Goal: Check status: Check status

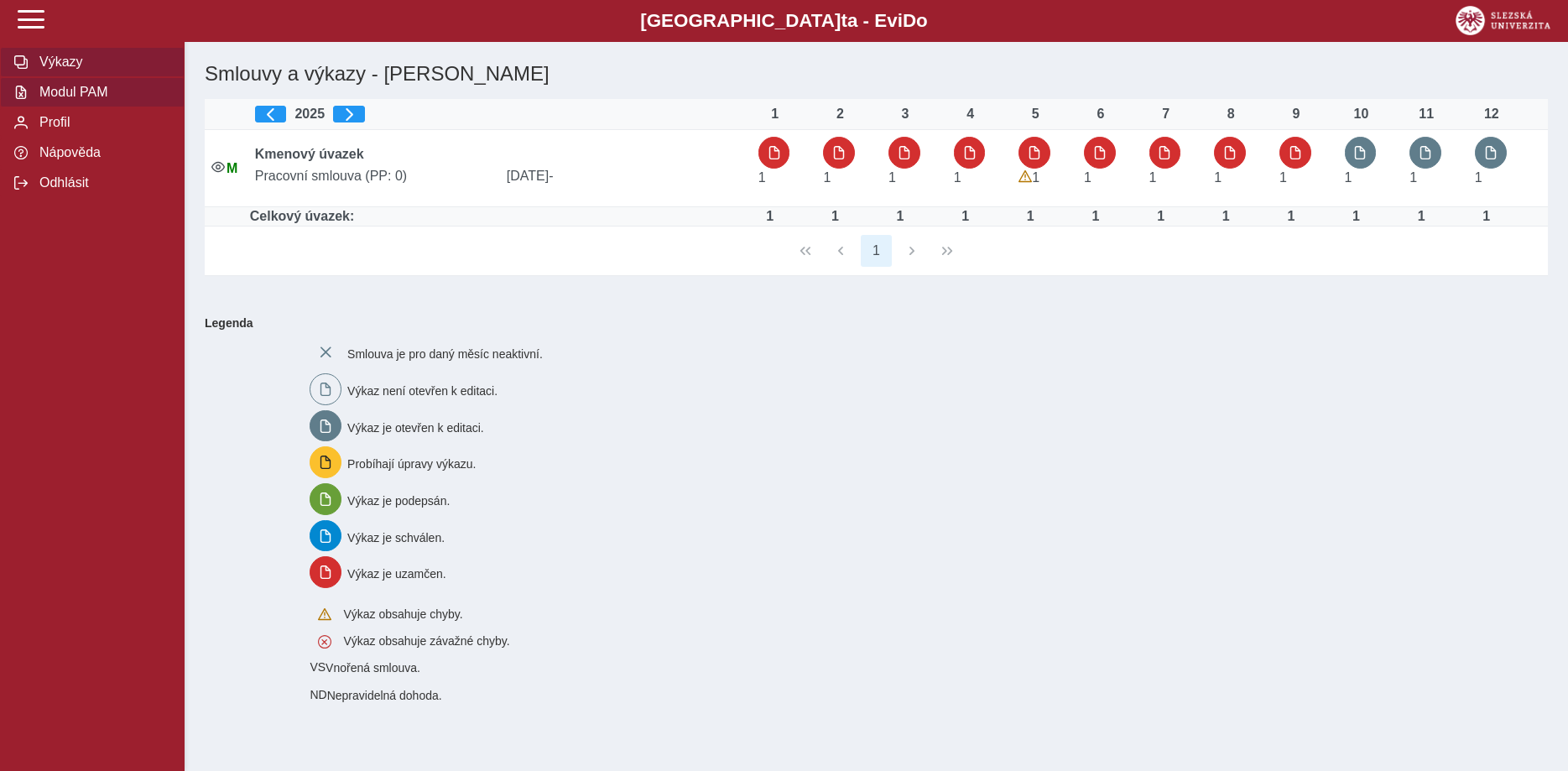
click at [71, 100] on span "Modul PAM" at bounding box center [102, 93] width 136 height 15
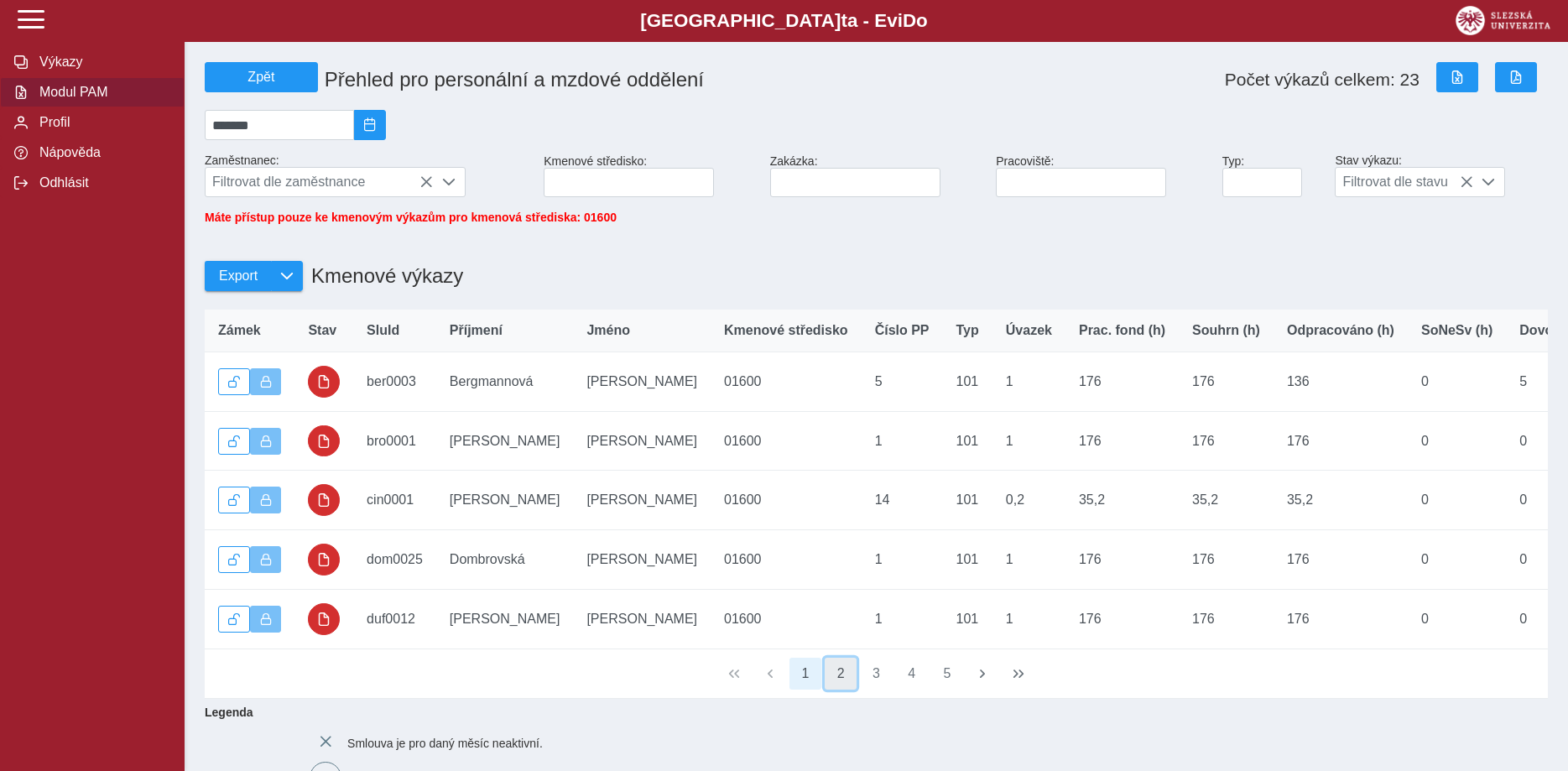
click at [837, 679] on button "2" at bounding box center [841, 673] width 31 height 31
click at [879, 682] on button "3" at bounding box center [877, 673] width 31 height 31
click at [919, 683] on button "4" at bounding box center [912, 673] width 31 height 31
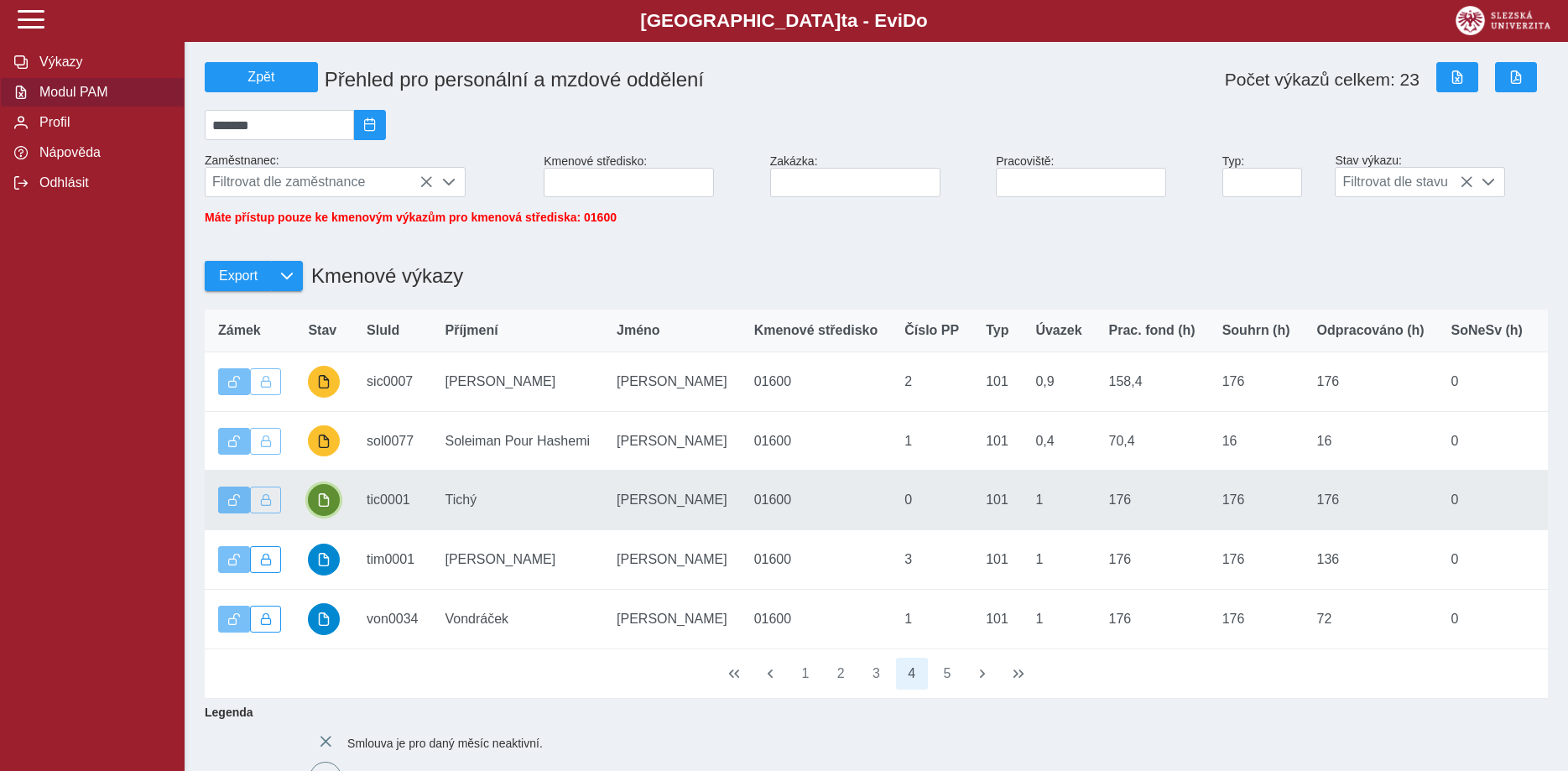
click at [326, 506] on span "button" at bounding box center [323, 500] width 13 height 13
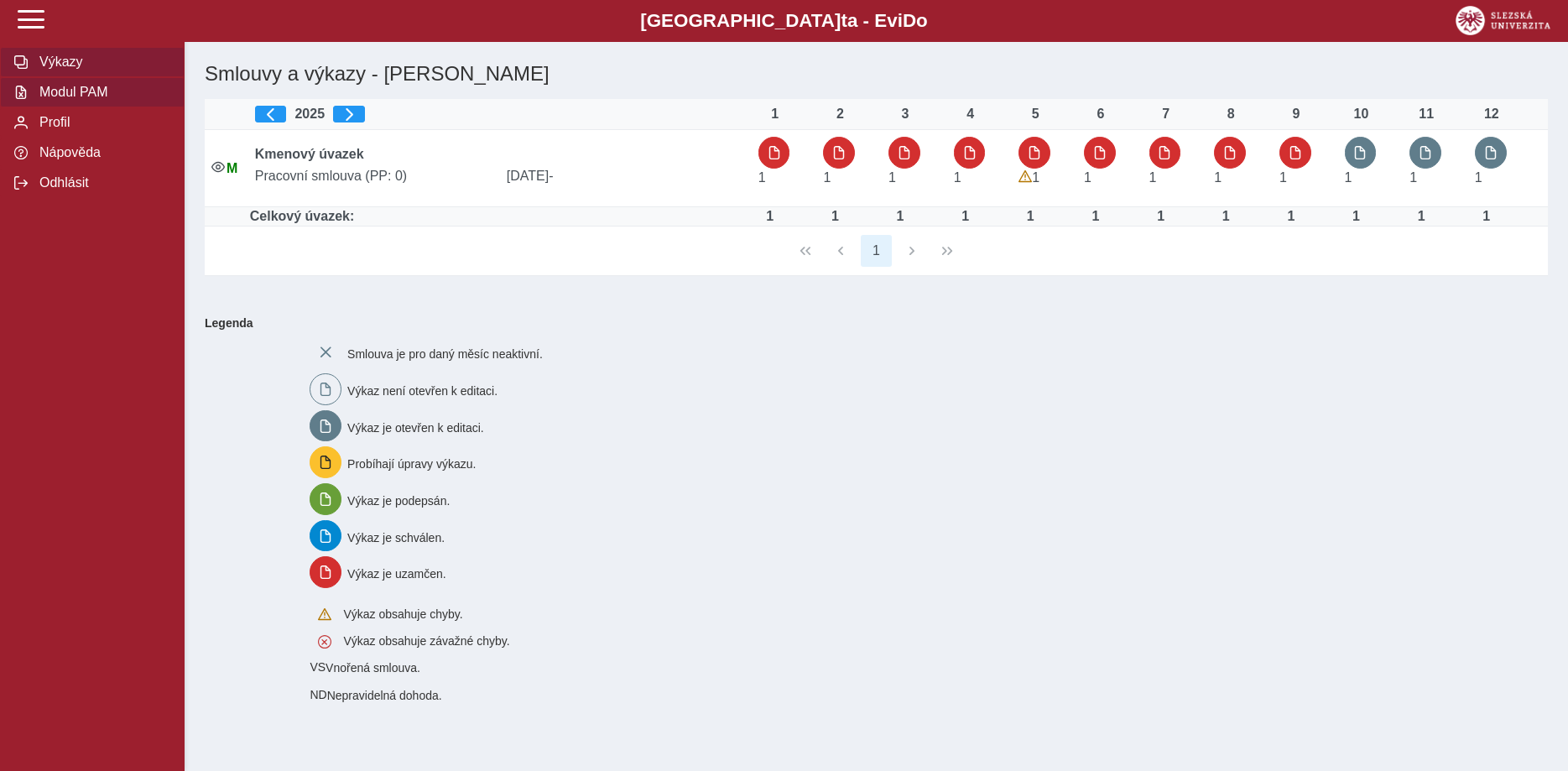
click at [94, 100] on span "Modul PAM" at bounding box center [102, 93] width 136 height 15
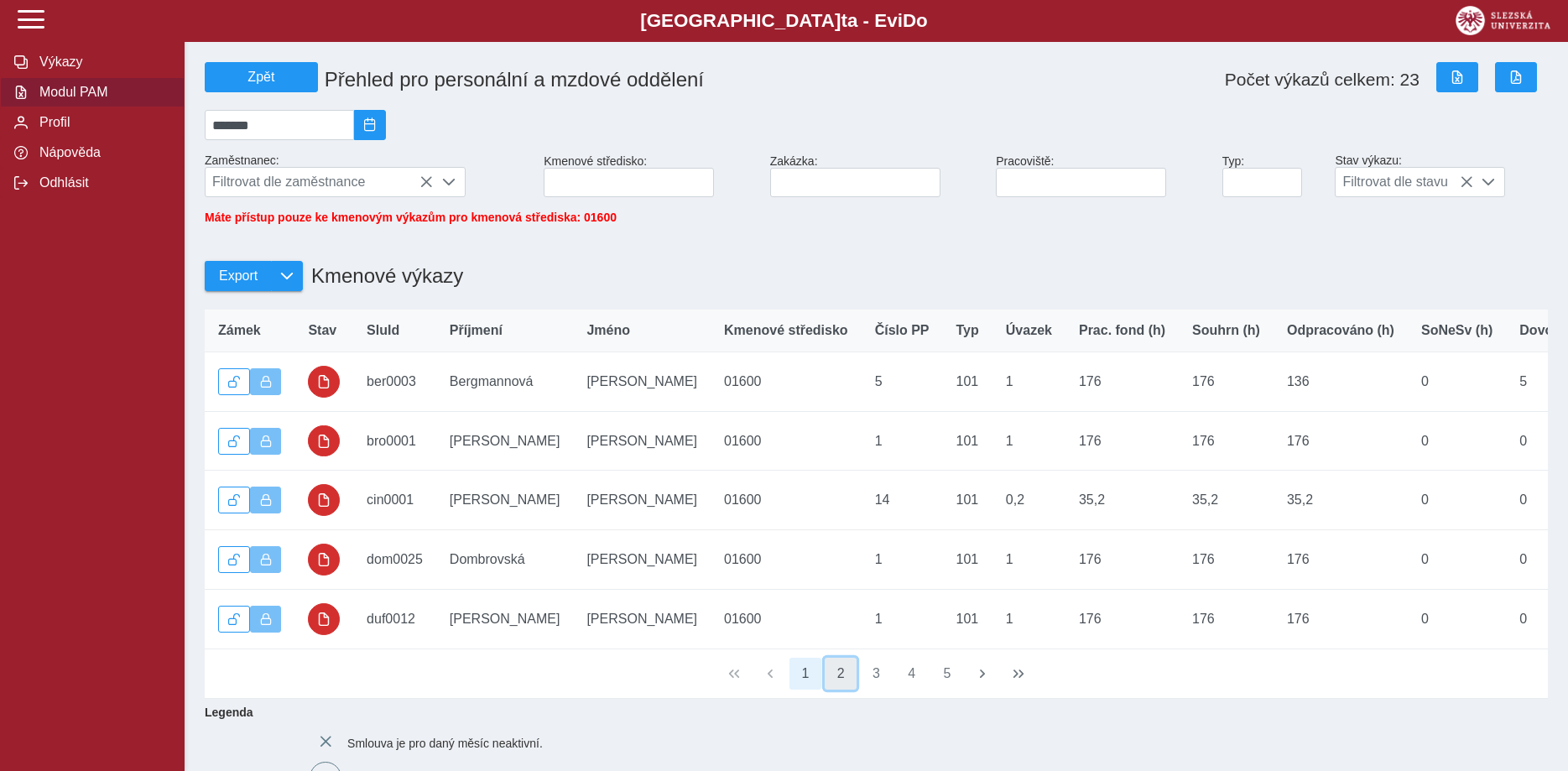
click at [844, 685] on button "2" at bounding box center [841, 673] width 31 height 31
click at [870, 682] on button "3" at bounding box center [877, 673] width 31 height 31
click at [909, 682] on button "4" at bounding box center [912, 673] width 31 height 31
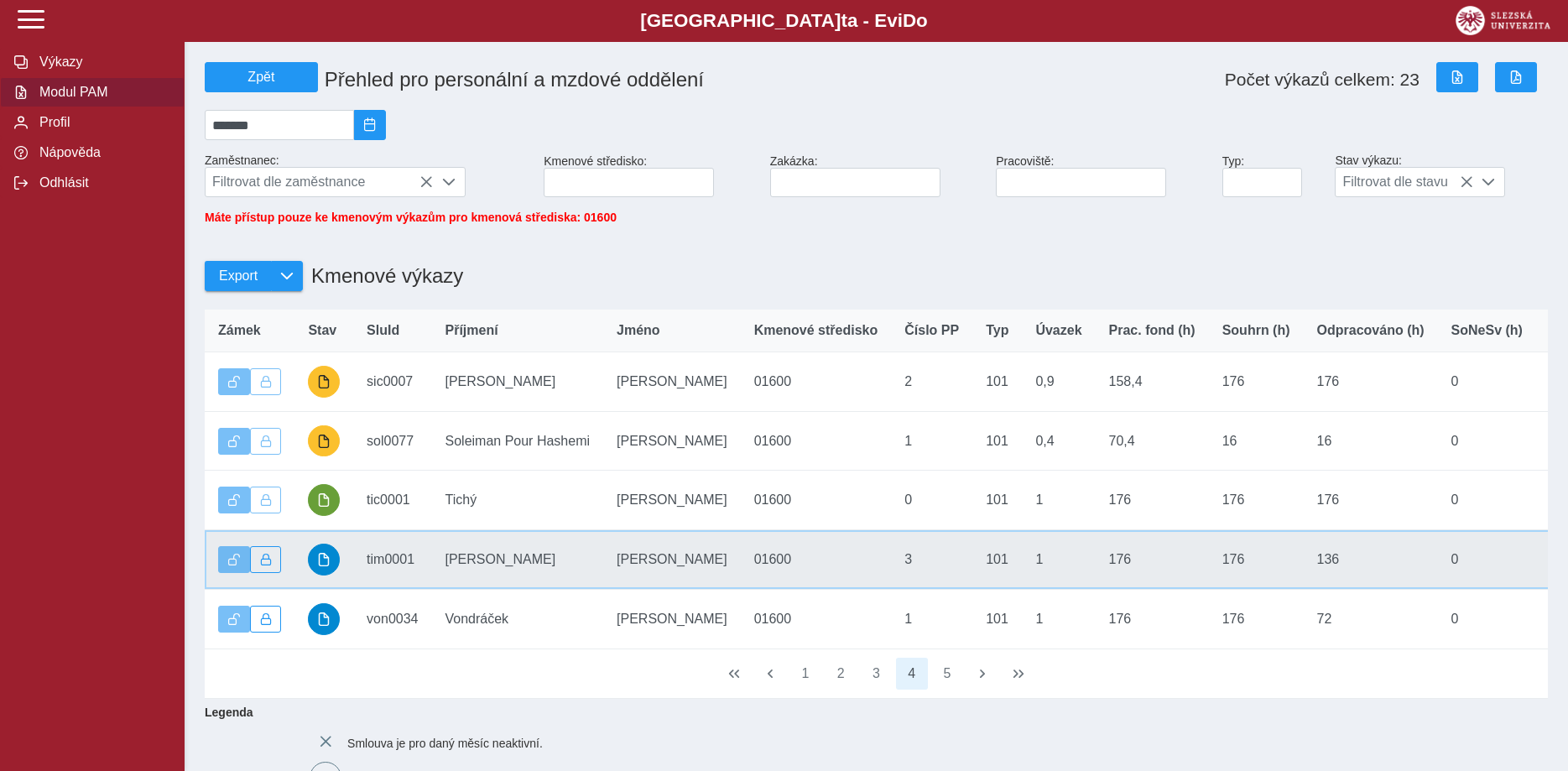
click at [345, 569] on td "Stav" at bounding box center [323, 560] width 58 height 59
click at [325, 566] on span "button" at bounding box center [323, 559] width 13 height 13
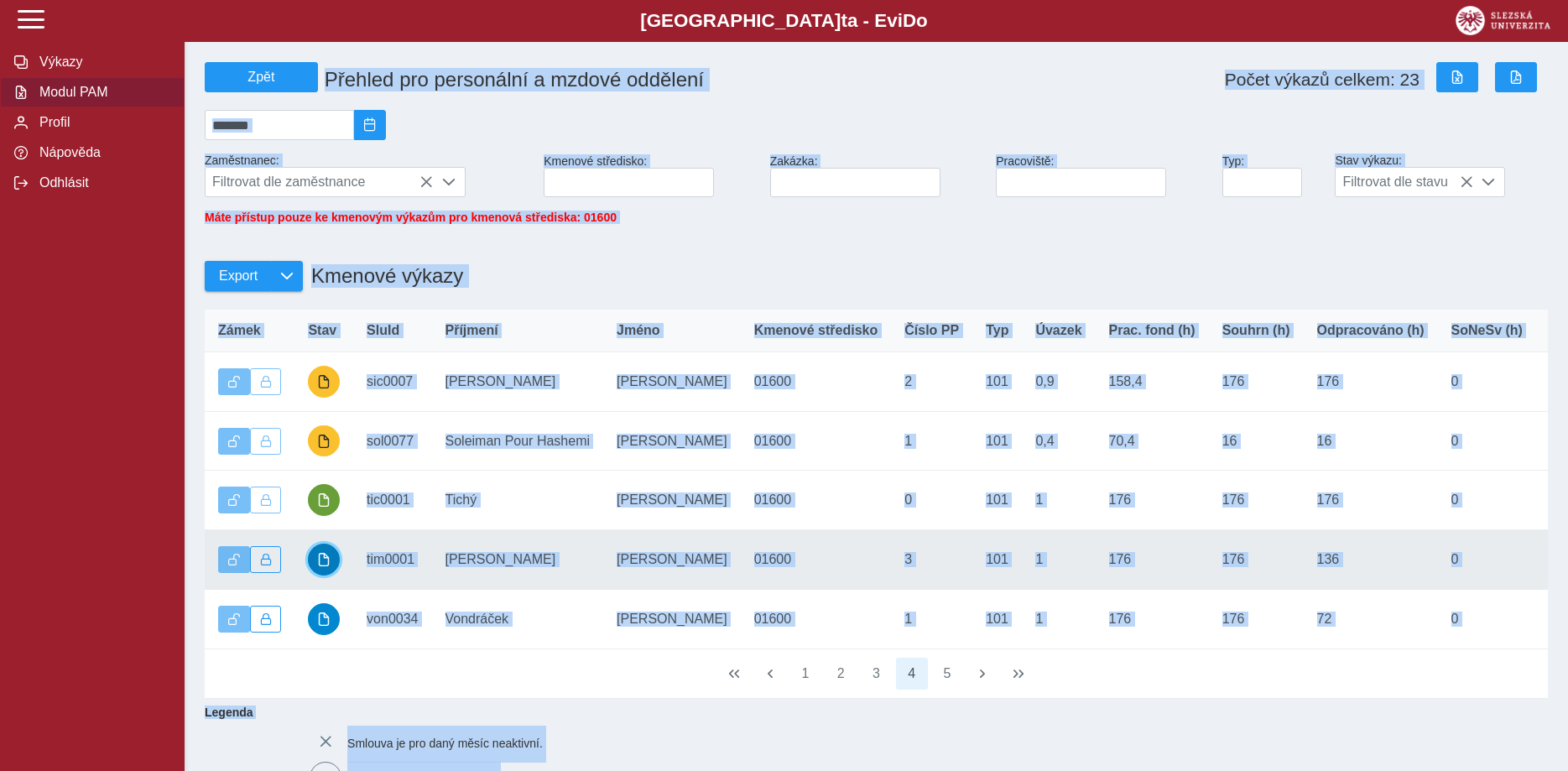
click at [325, 574] on div "Slezská univerzi t a - Evi D o EviDo Výkazy Modul PAM Profil Nápověda Odhlásit …" at bounding box center [784, 562] width 1568 height 1125
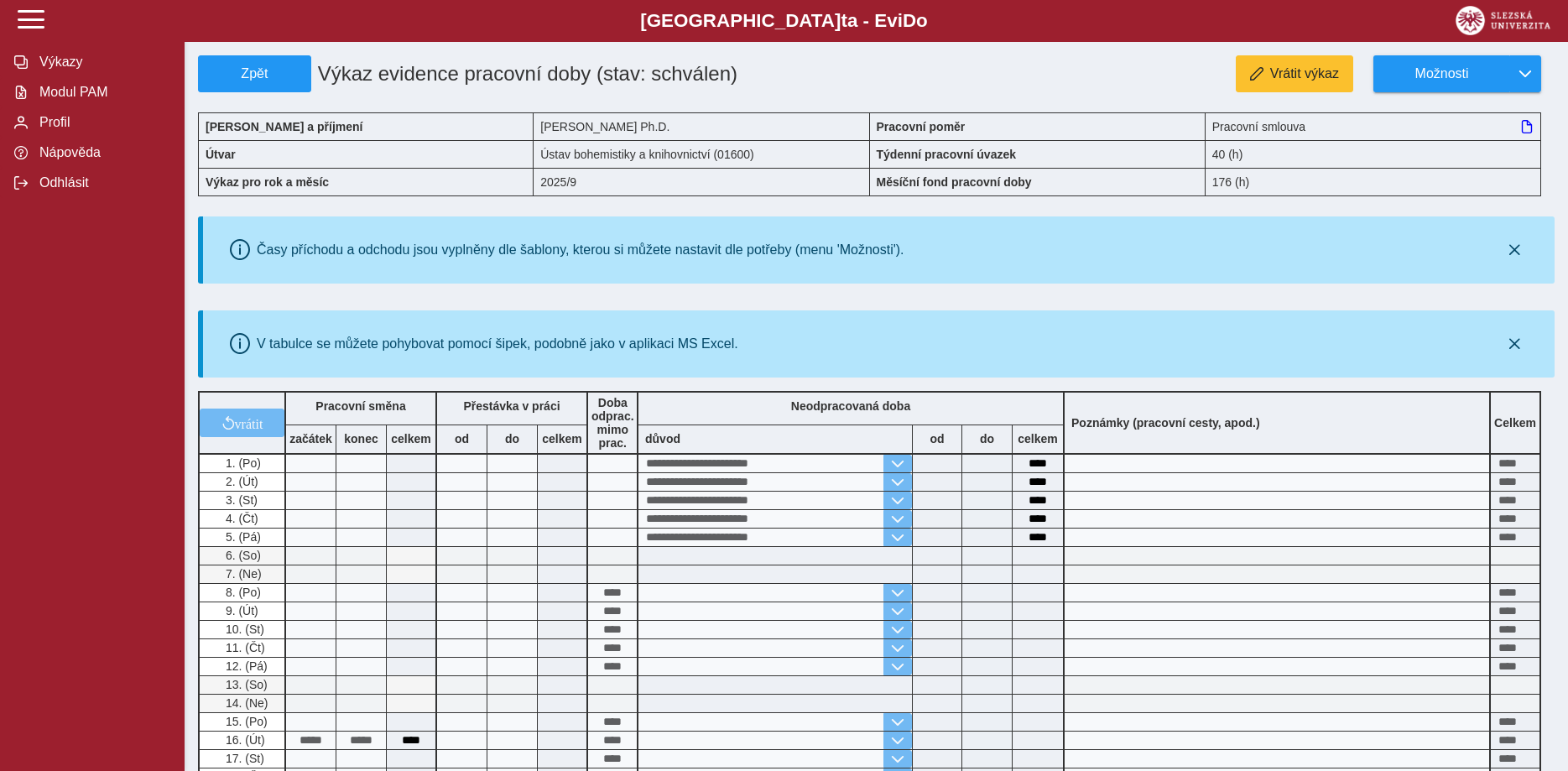
click at [1336, 384] on div "**********" at bounding box center [876, 703] width 1357 height 1297
click at [103, 100] on span "Modul PAM" at bounding box center [102, 93] width 136 height 15
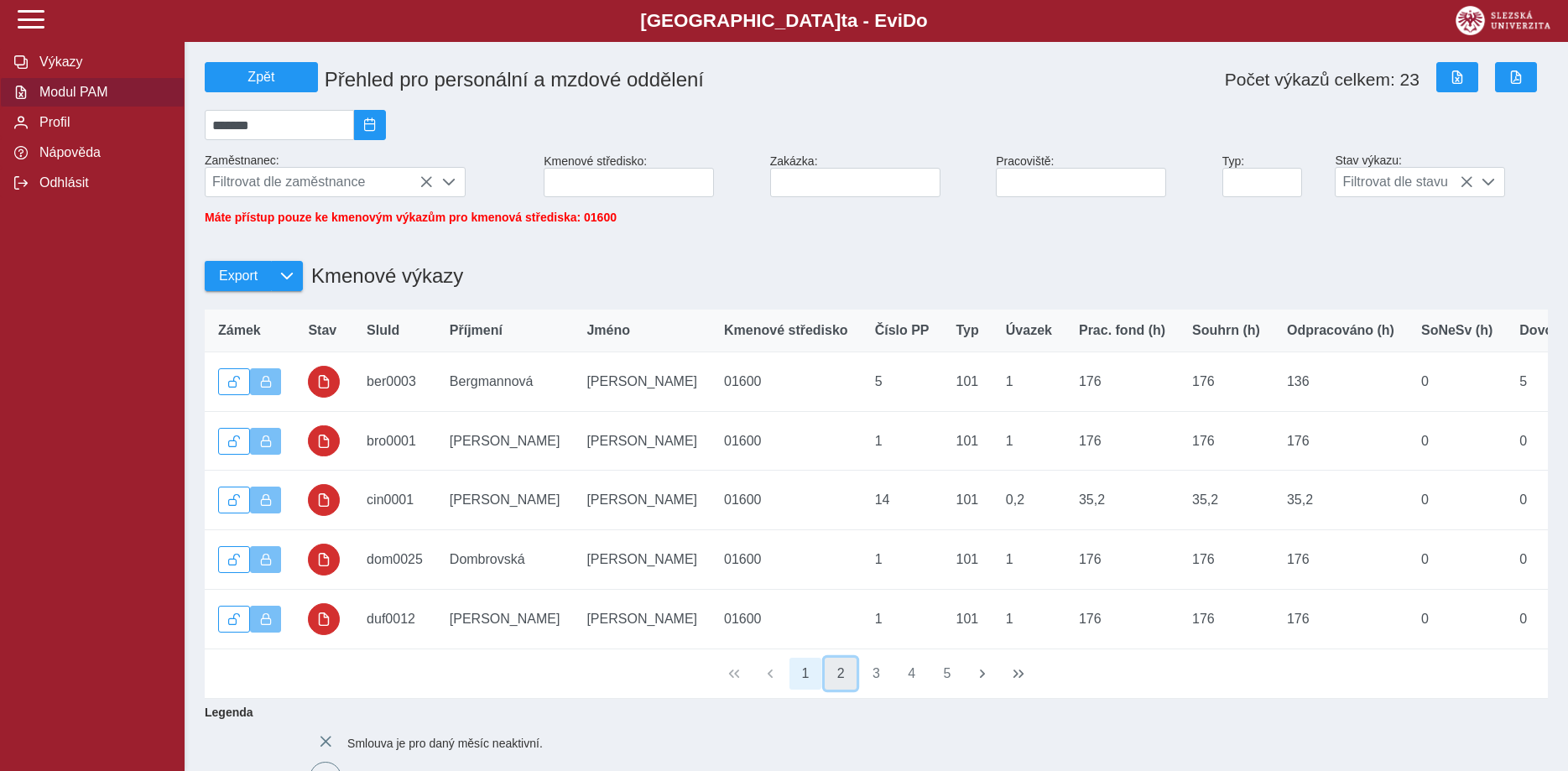
click at [843, 684] on button "2" at bounding box center [841, 673] width 31 height 31
click at [873, 684] on button "3" at bounding box center [877, 673] width 31 height 31
click at [909, 684] on button "4" at bounding box center [912, 673] width 31 height 31
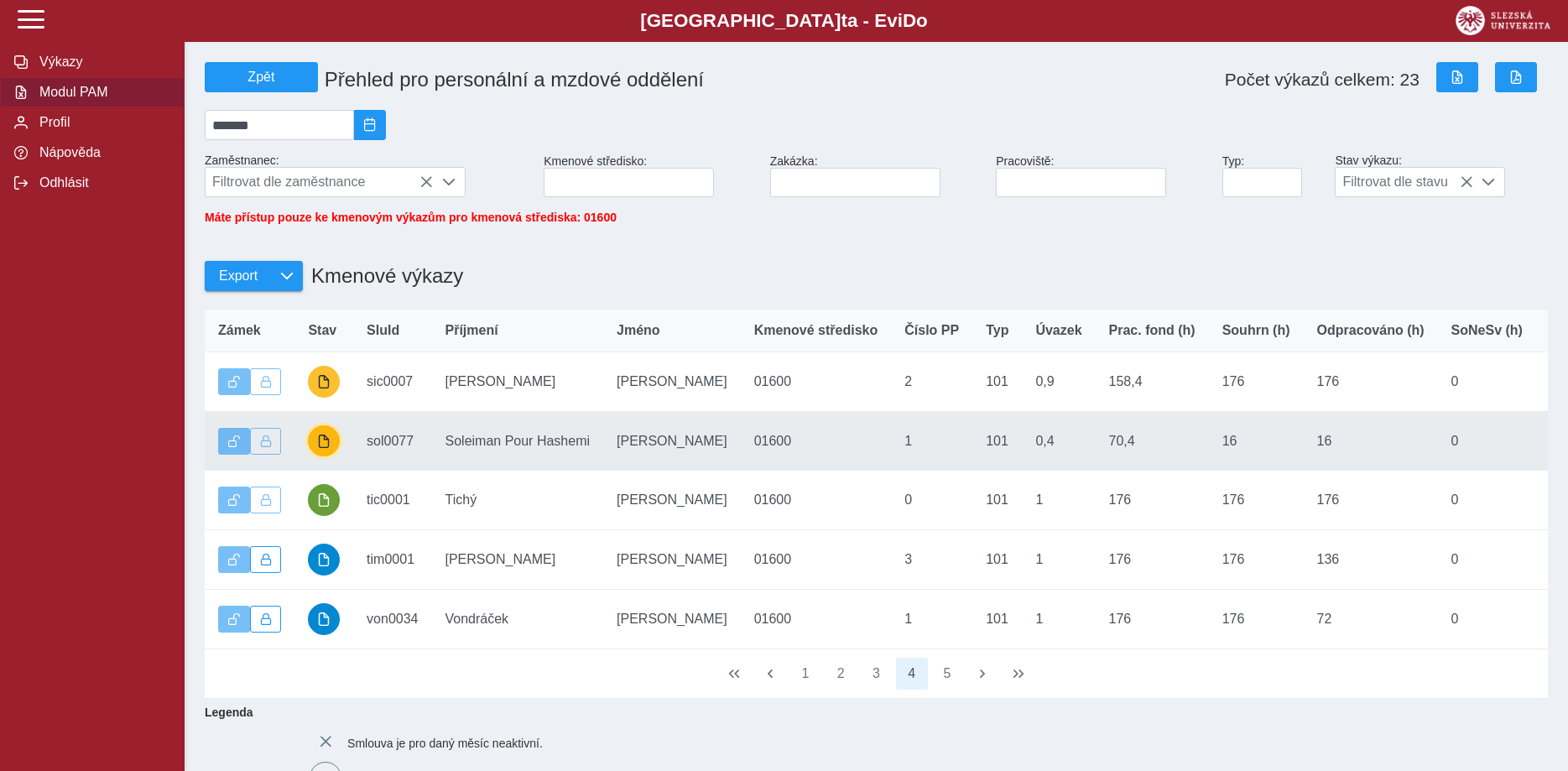
click at [321, 448] on span "button" at bounding box center [323, 441] width 13 height 13
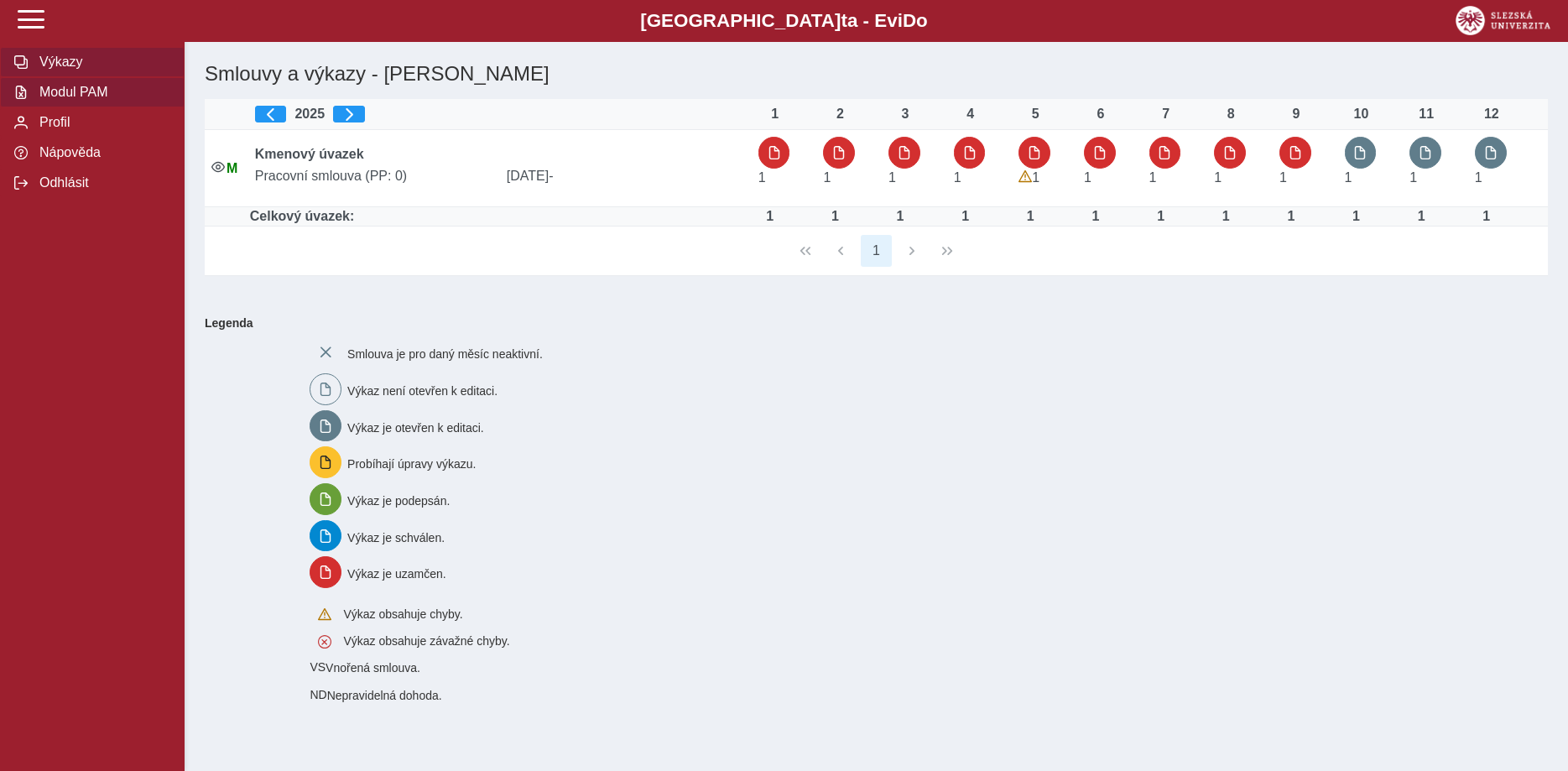
click at [69, 100] on span "Modul PAM" at bounding box center [102, 93] width 136 height 15
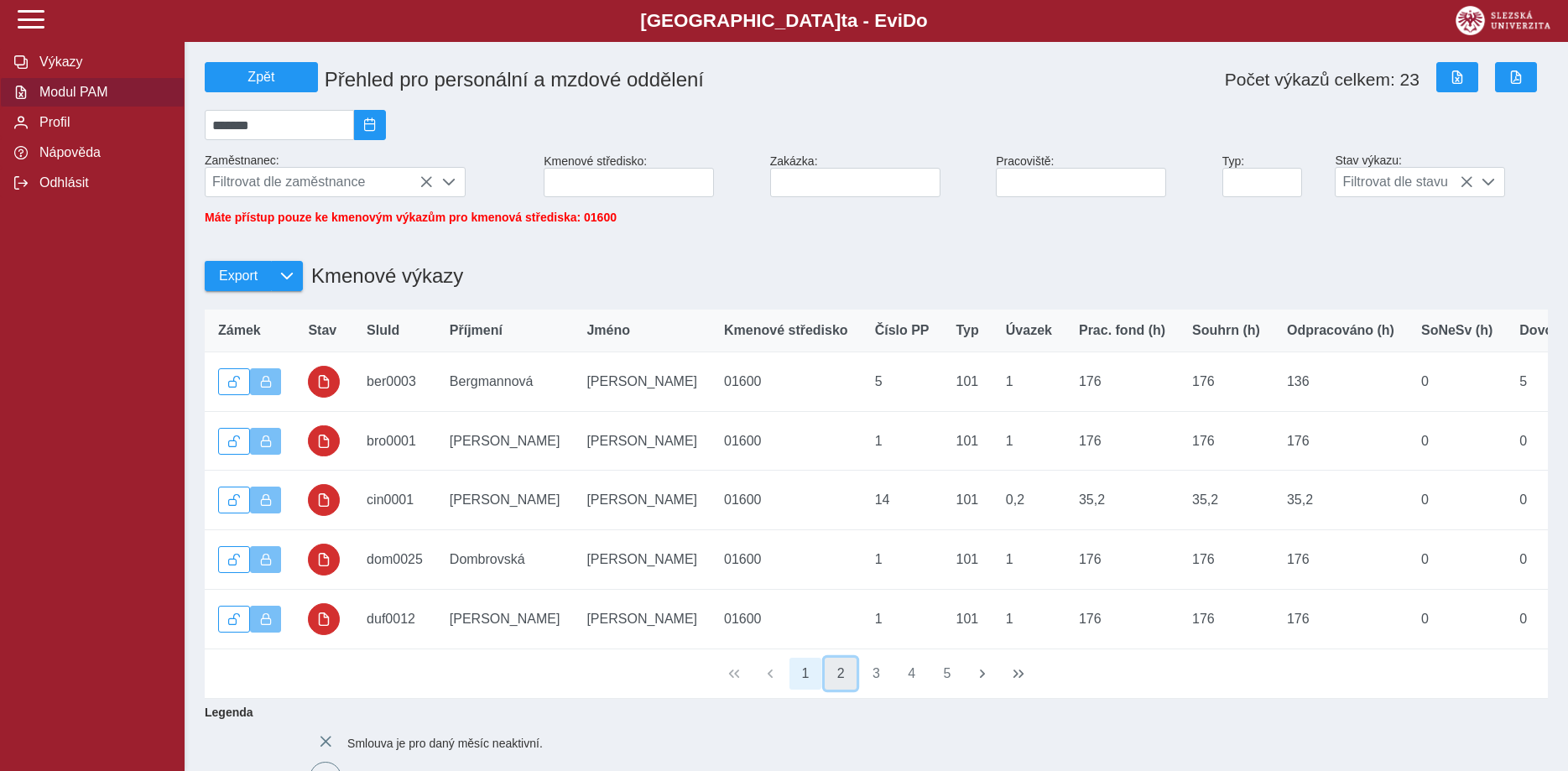
click at [834, 687] on button "2" at bounding box center [841, 673] width 31 height 31
click at [881, 686] on button "3" at bounding box center [877, 673] width 31 height 31
click at [910, 685] on button "4" at bounding box center [912, 673] width 31 height 31
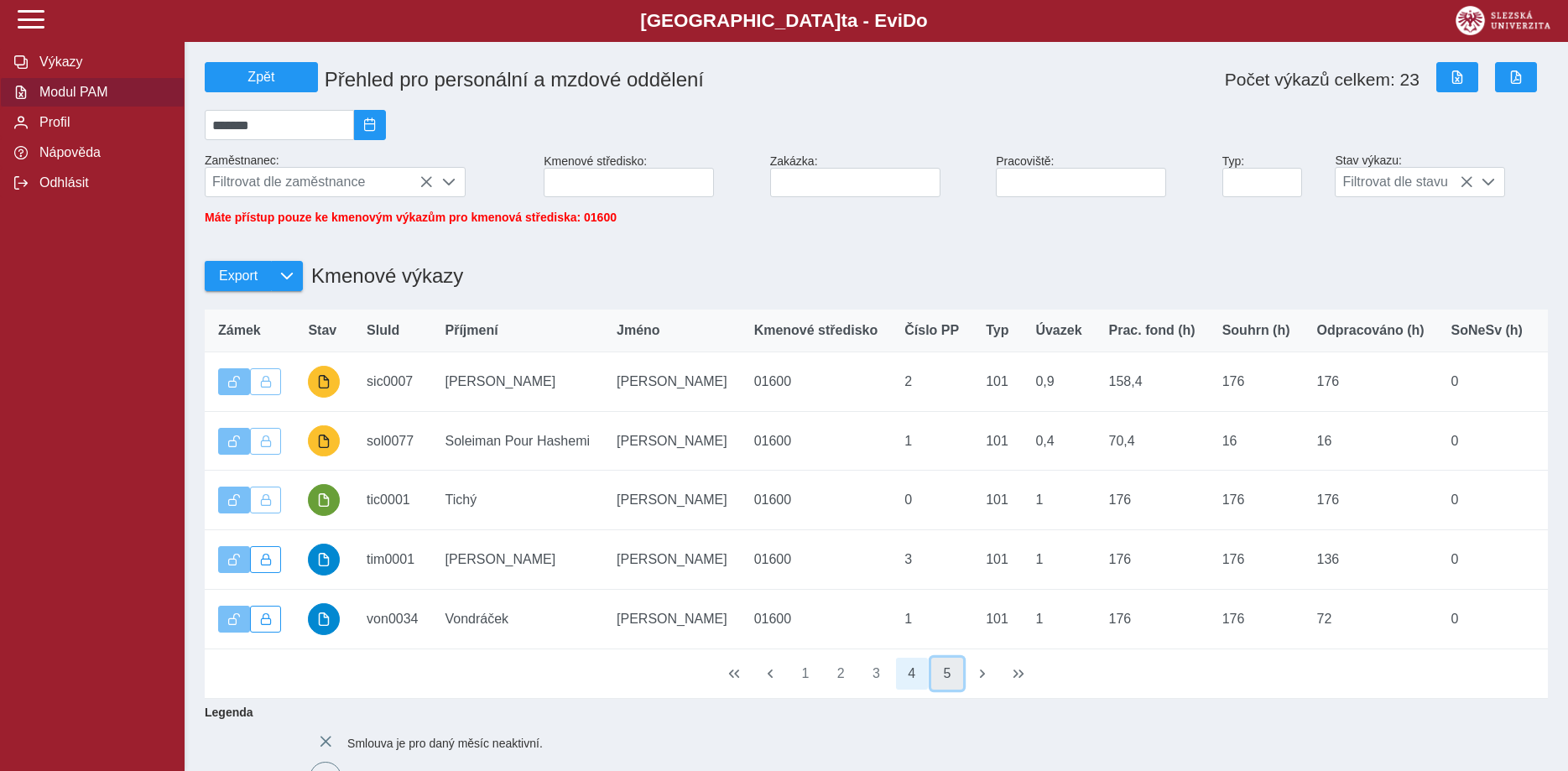
click at [947, 687] on button "5" at bounding box center [947, 673] width 31 height 31
